Goal: Task Accomplishment & Management: Use online tool/utility

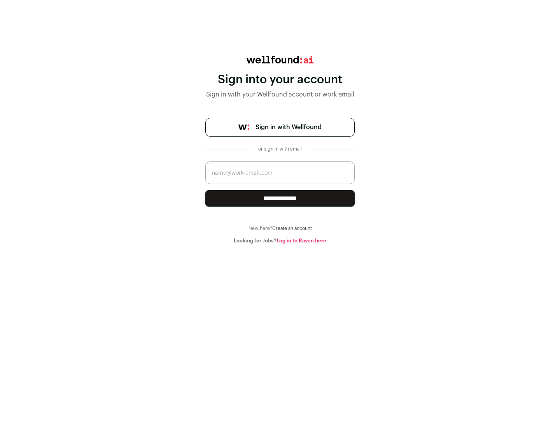
click at [288, 127] on span "Sign in with Wellfound" at bounding box center [288, 126] width 66 height 9
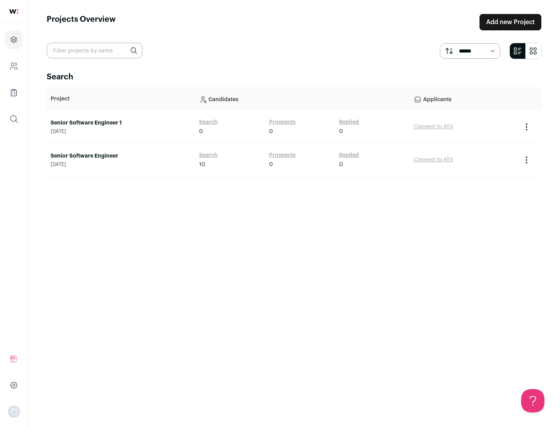
click at [121, 156] on link "Senior Software Engineer" at bounding box center [121, 156] width 141 height 8
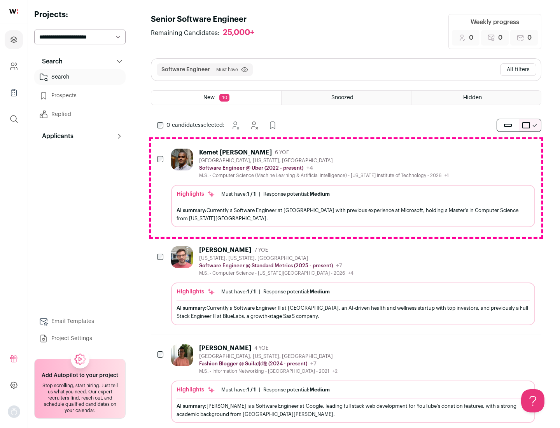
click at [346, 188] on div "Highlights Must have: 1 / 1 How many must haves have been fulfilled? | Response…" at bounding box center [353, 206] width 364 height 42
